Goal: Register for event/course

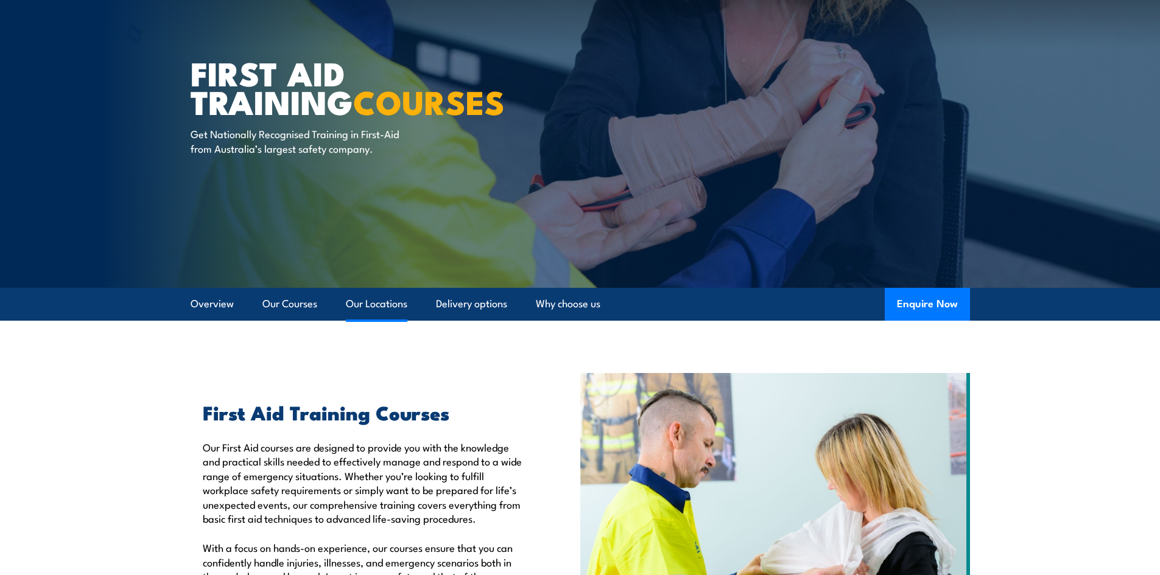
click at [374, 306] on link "Our Locations" at bounding box center [376, 304] width 61 height 32
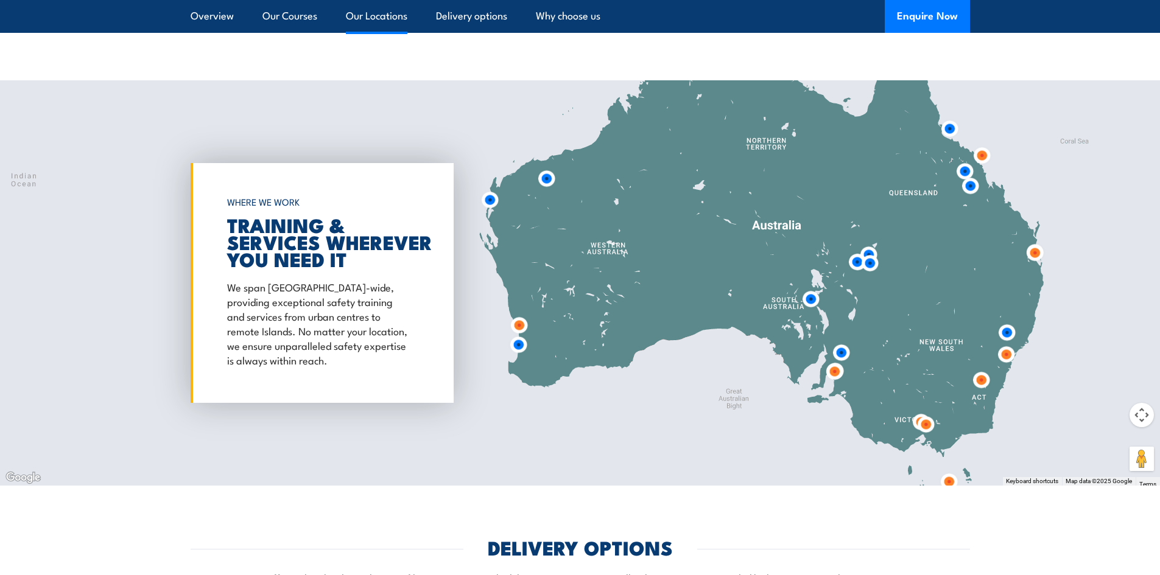
scroll to position [2229, 0]
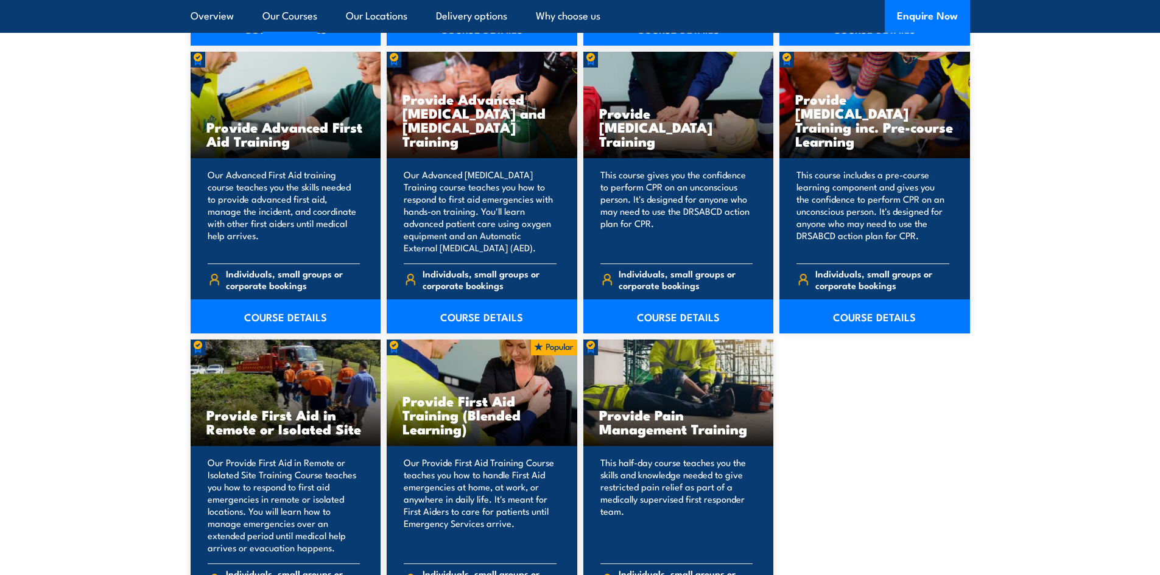
click at [295, 12] on link "Our Courses" at bounding box center [289, 16] width 55 height 32
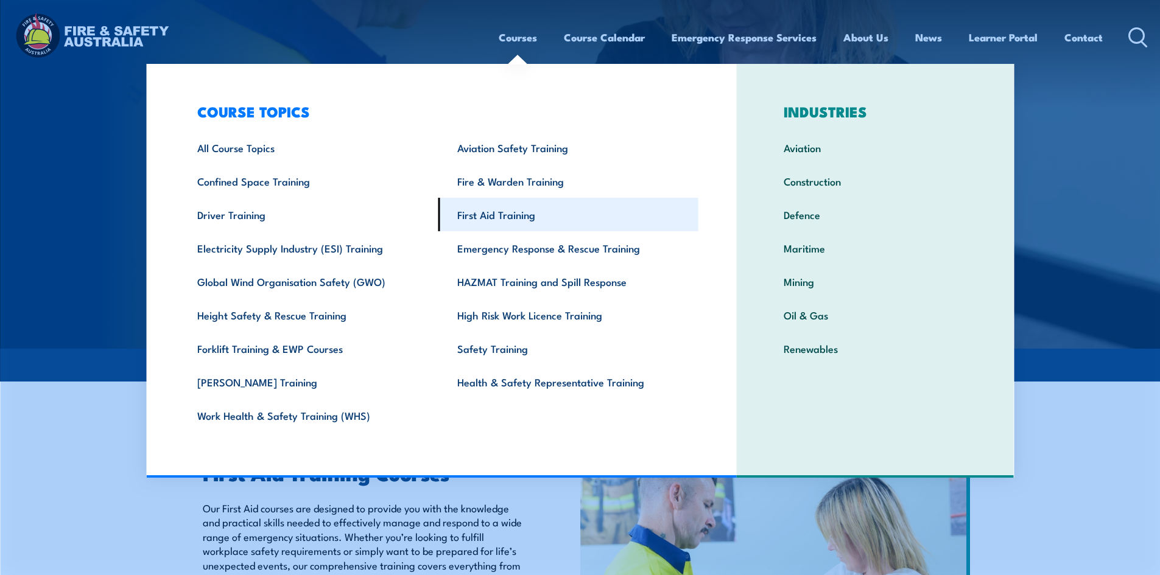
click at [505, 212] on link "First Aid Training" at bounding box center [568, 214] width 260 height 33
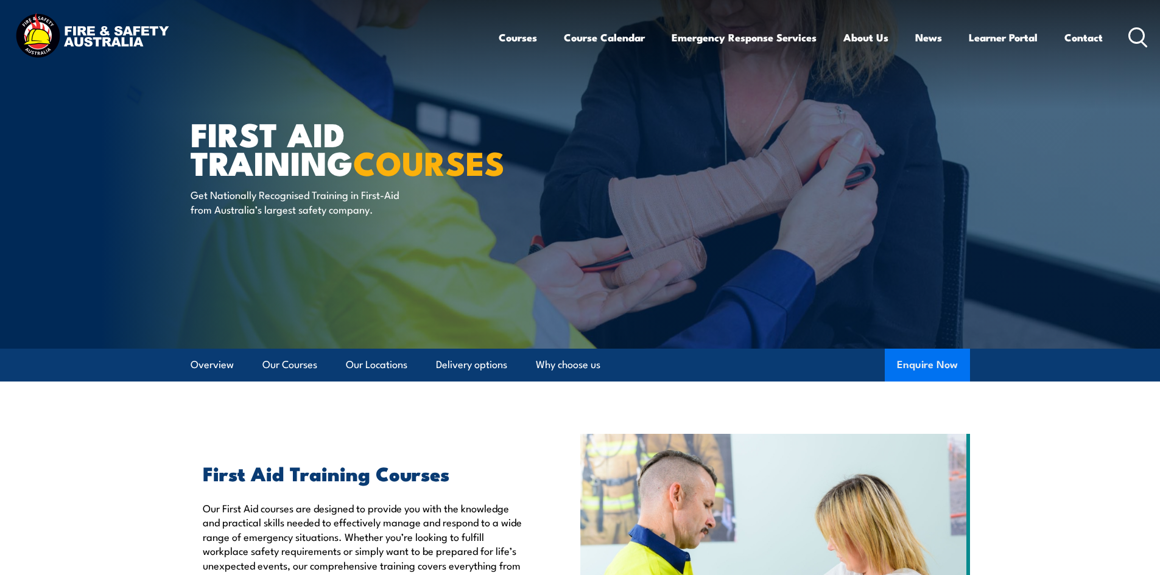
click at [898, 365] on button "Enquire Now" at bounding box center [926, 365] width 85 height 33
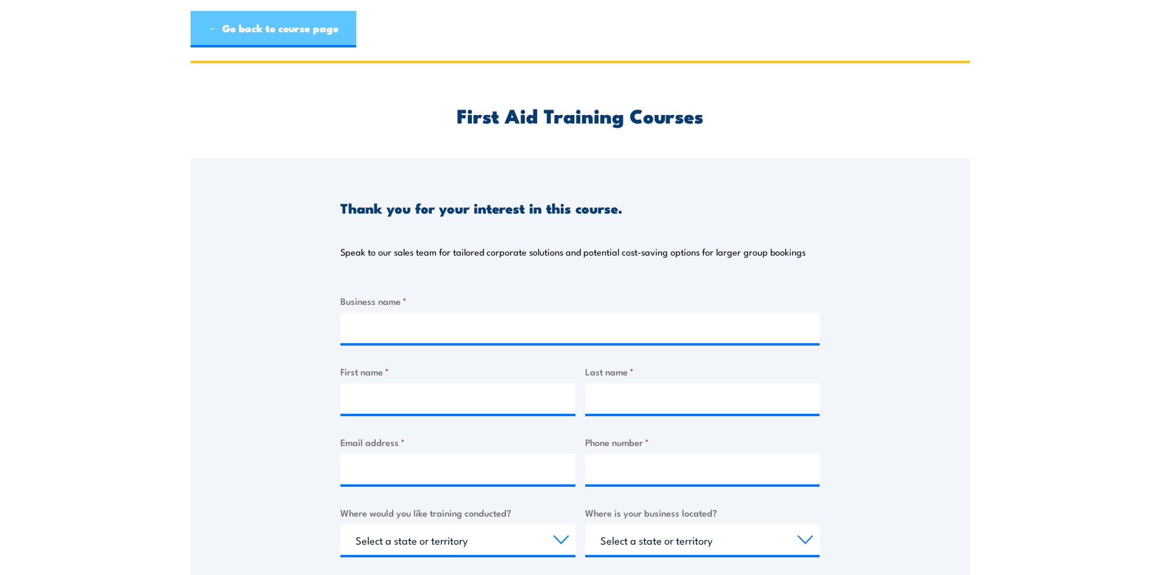
click at [254, 35] on link "← Go back to course page" at bounding box center [274, 29] width 166 height 37
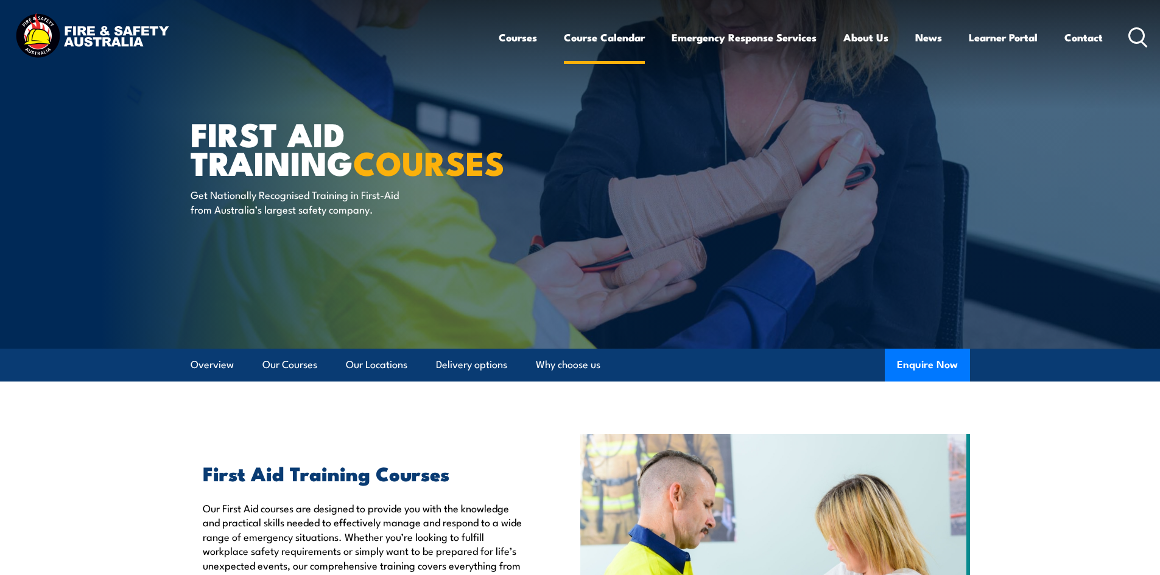
click at [603, 32] on link "Course Calendar" at bounding box center [604, 37] width 81 height 32
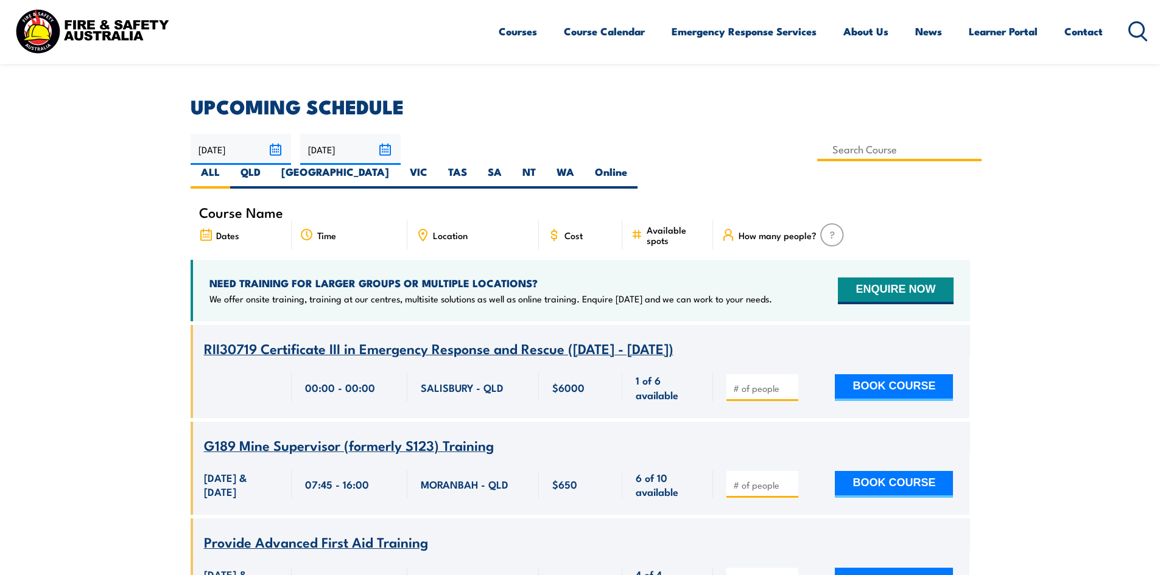
click at [817, 142] on input at bounding box center [899, 150] width 165 height 24
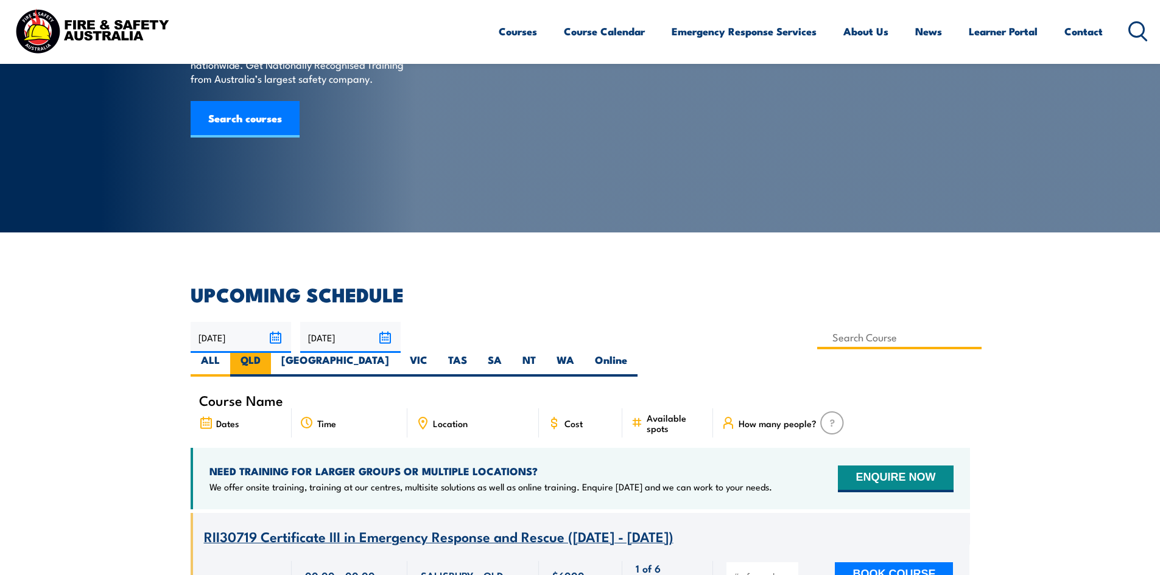
scroll to position [122, 0]
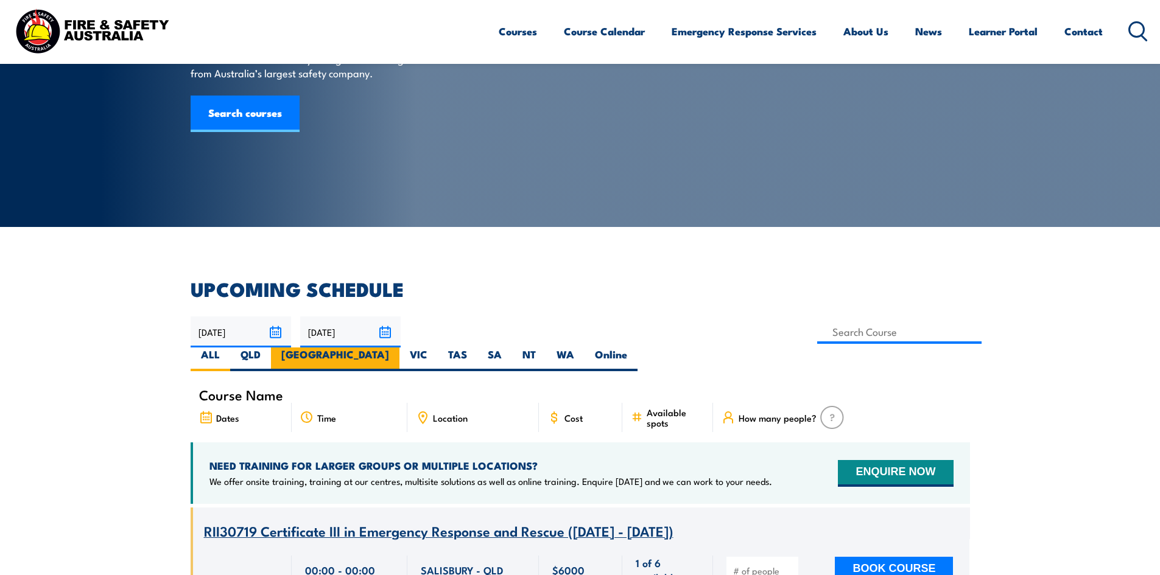
click at [399, 348] on label "[GEOGRAPHIC_DATA]" at bounding box center [335, 360] width 128 height 24
click at [397, 348] on input "[GEOGRAPHIC_DATA]" at bounding box center [393, 352] width 8 height 8
radio input "true"
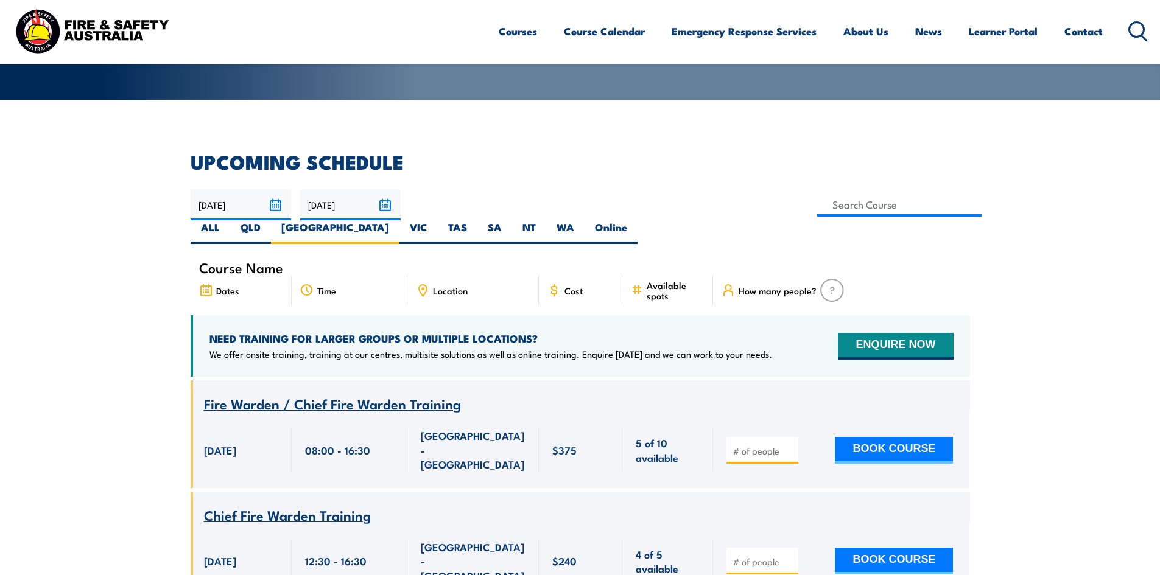
scroll to position [219, 0]
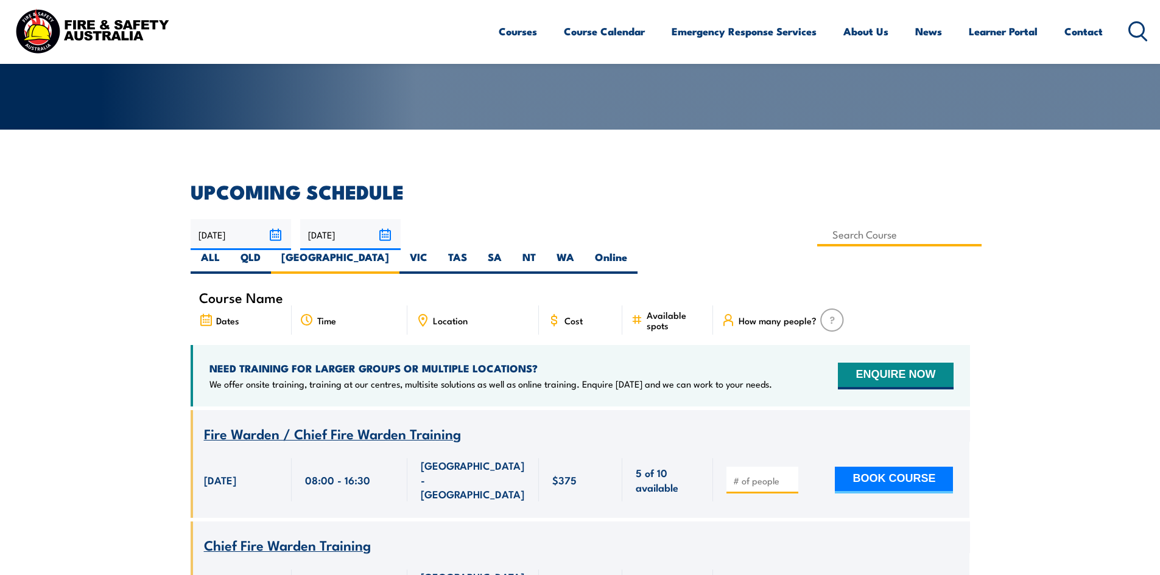
click at [817, 237] on input at bounding box center [899, 235] width 165 height 24
